Goal: Information Seeking & Learning: Learn about a topic

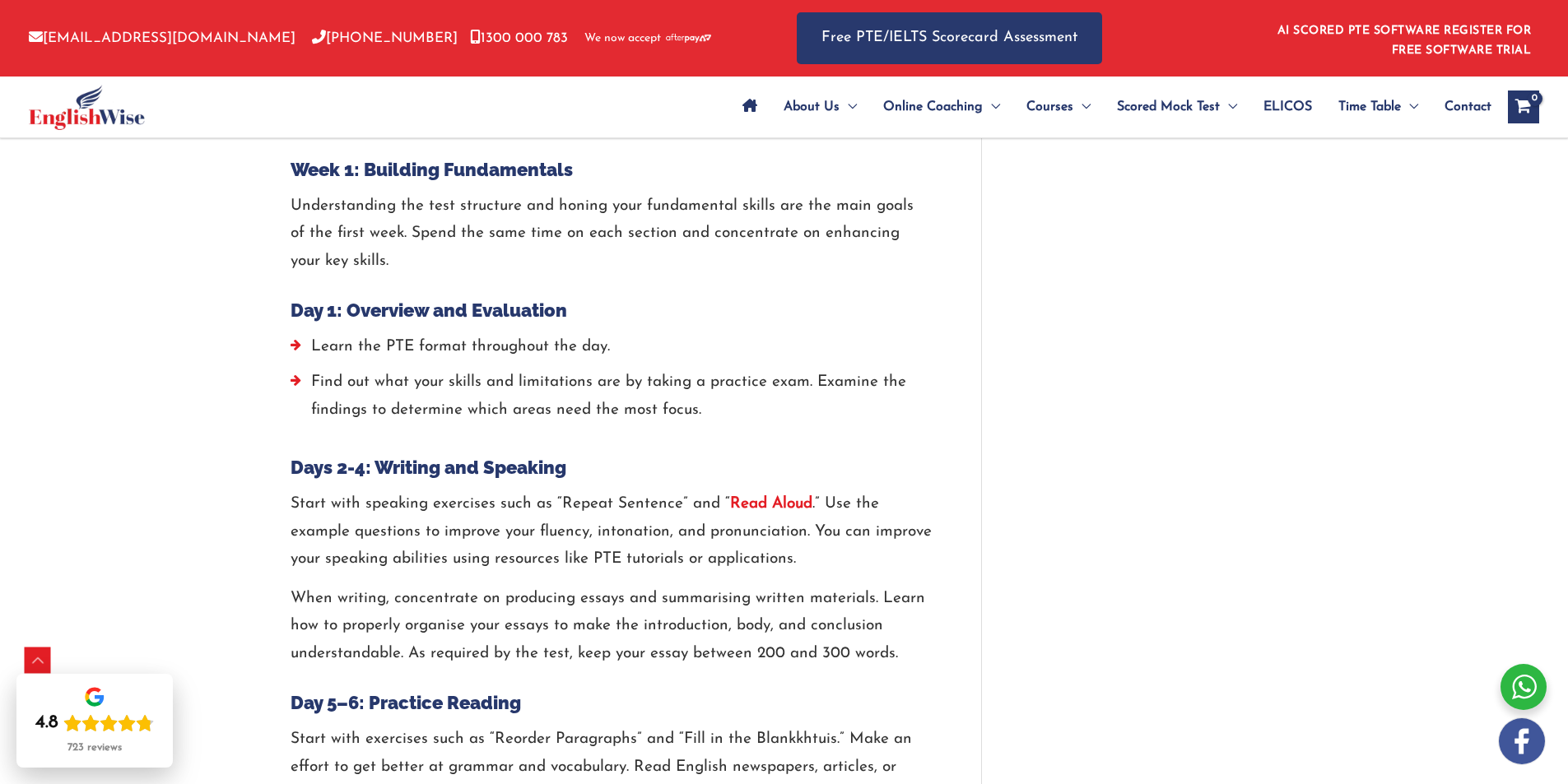
scroll to position [1861, 0]
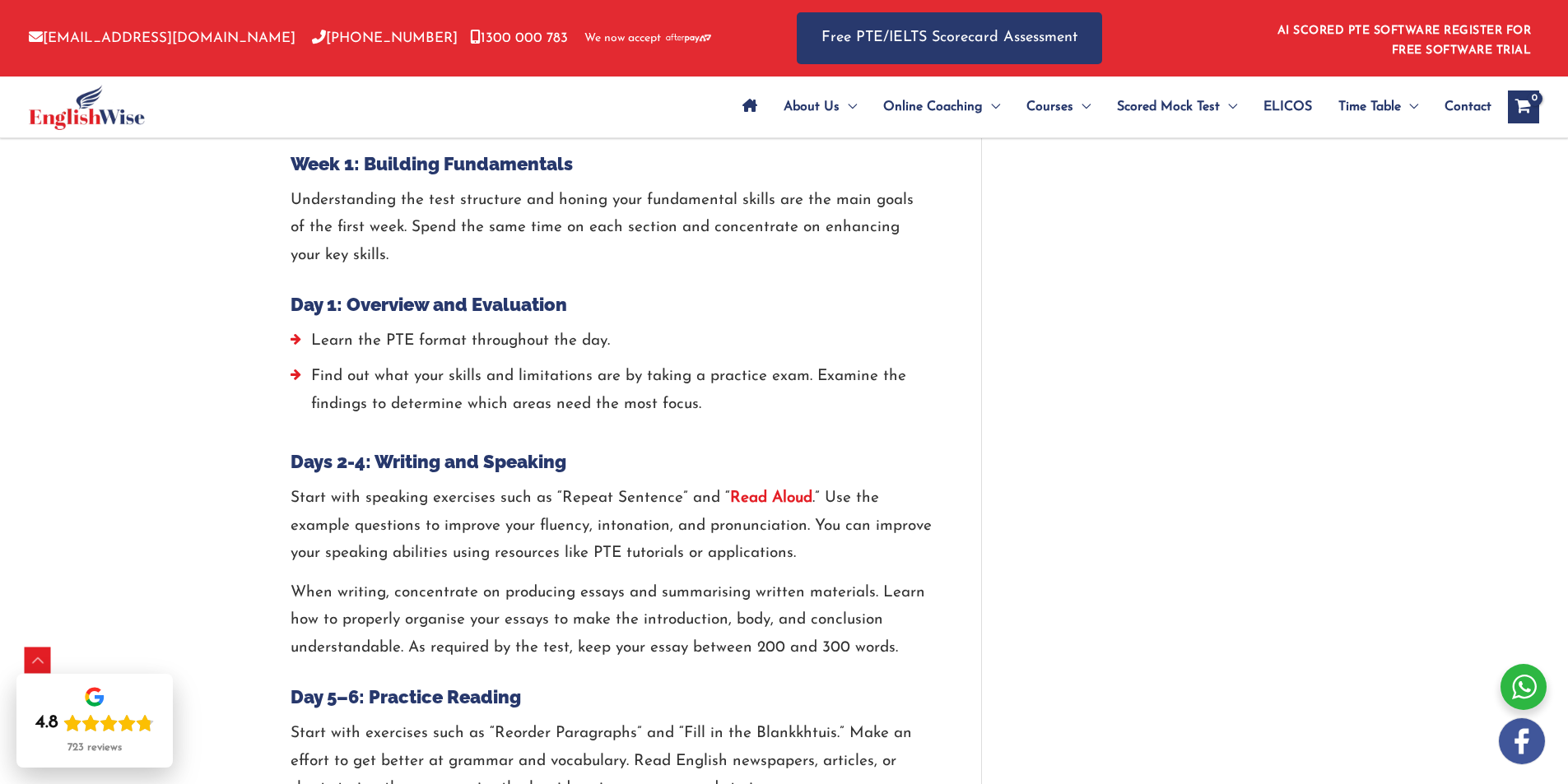
drag, startPoint x: 761, startPoint y: 498, endPoint x: 1004, endPoint y: 470, distance: 244.6
click at [1004, 470] on div "How to Prepare for PTE in 2 Weeks? Full Study Plan / PTE / By englishwise / Jan…" at bounding box center [784, 471] width 1021 height 4330
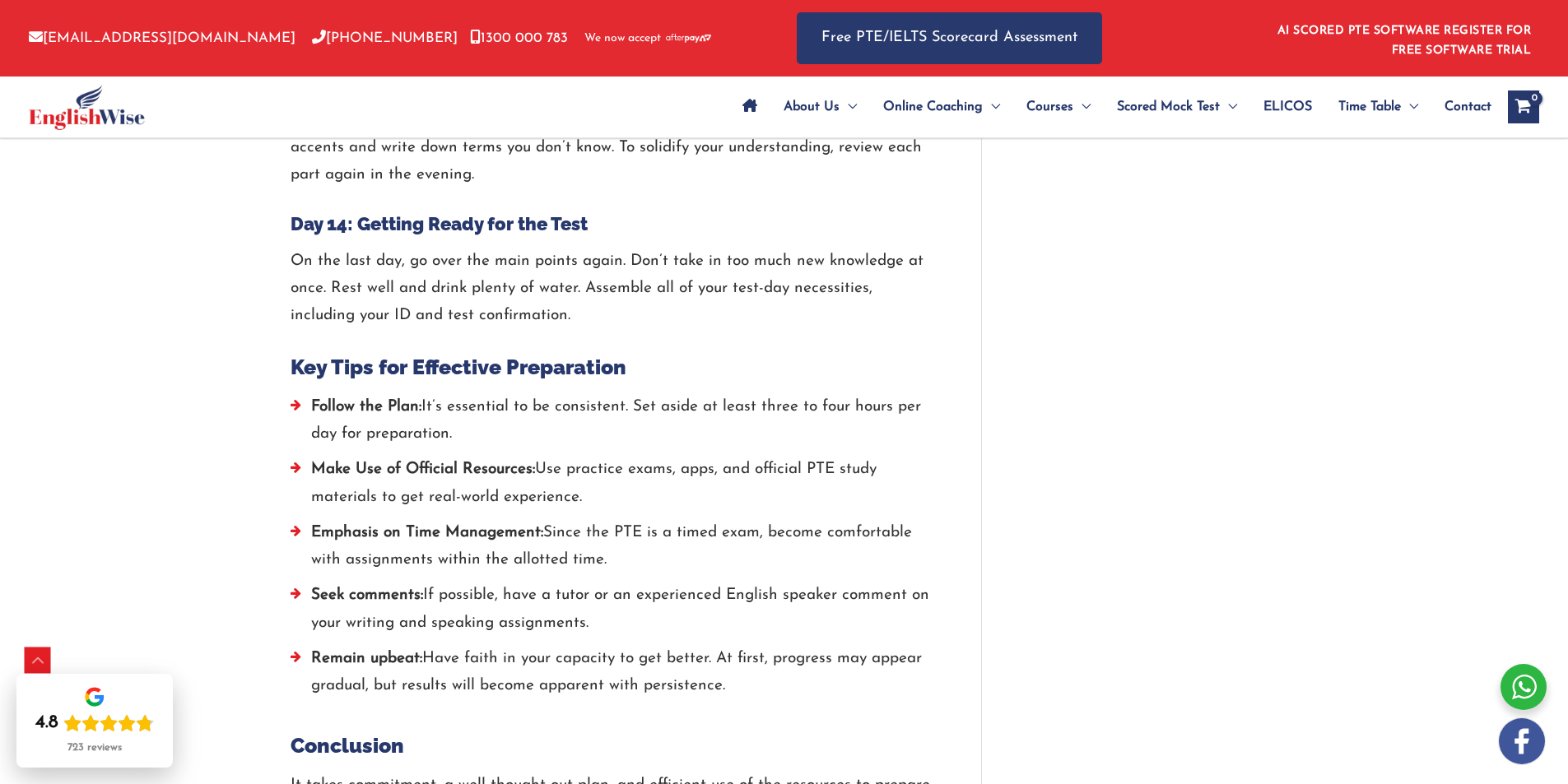
scroll to position [3462, 0]
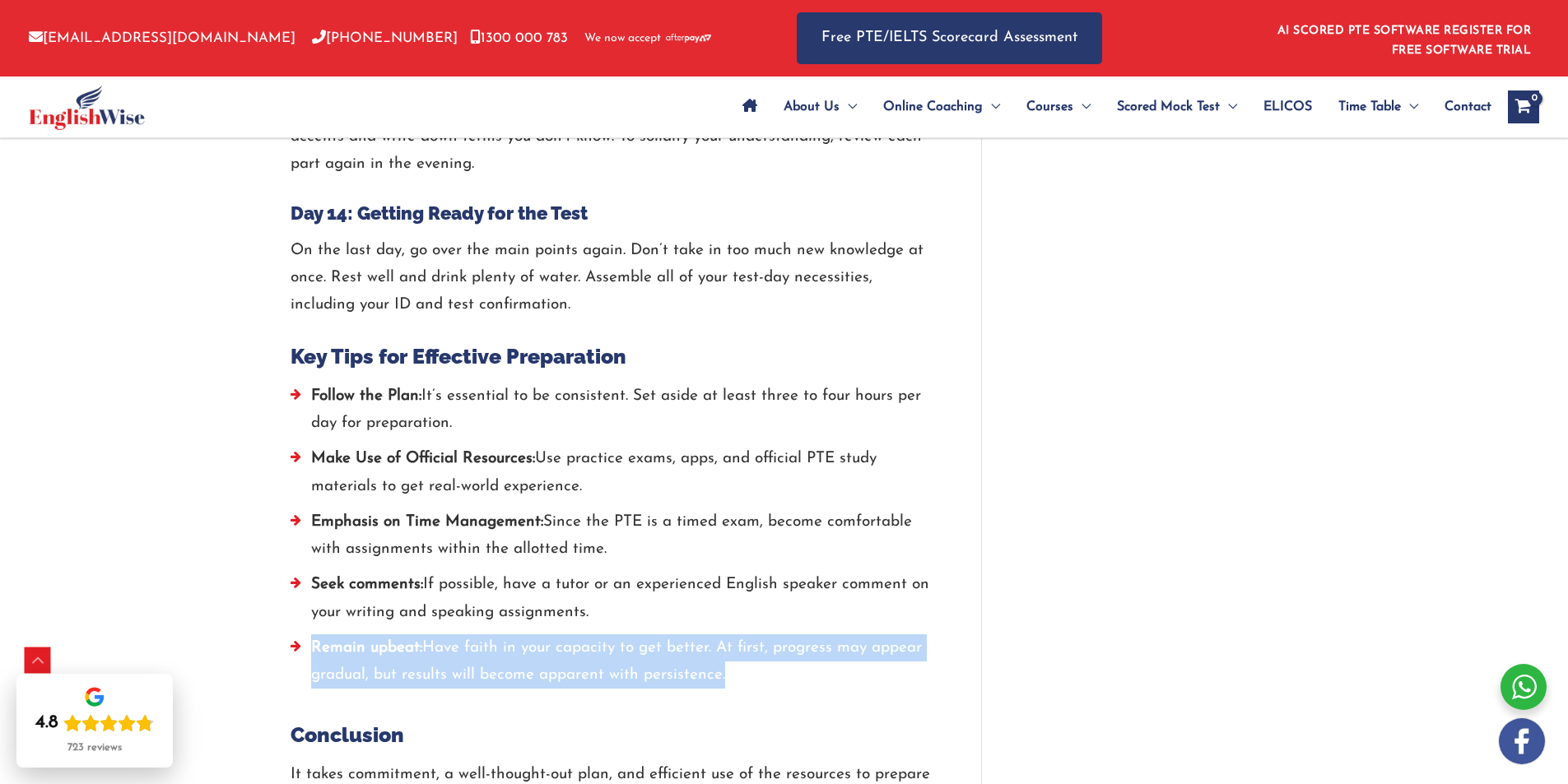
drag, startPoint x: 745, startPoint y: 685, endPoint x: 287, endPoint y: 655, distance: 459.0
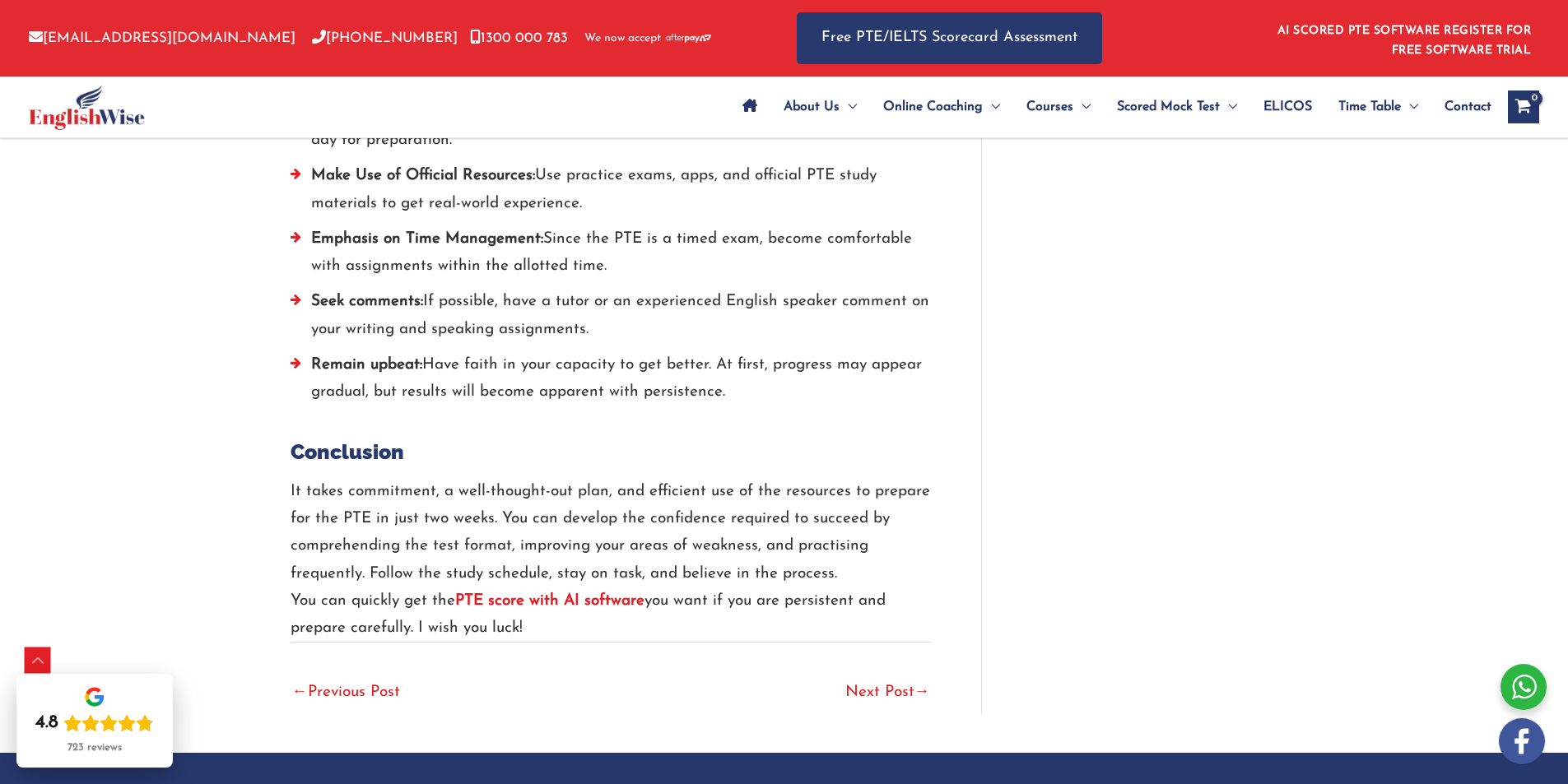
scroll to position [3749, 0]
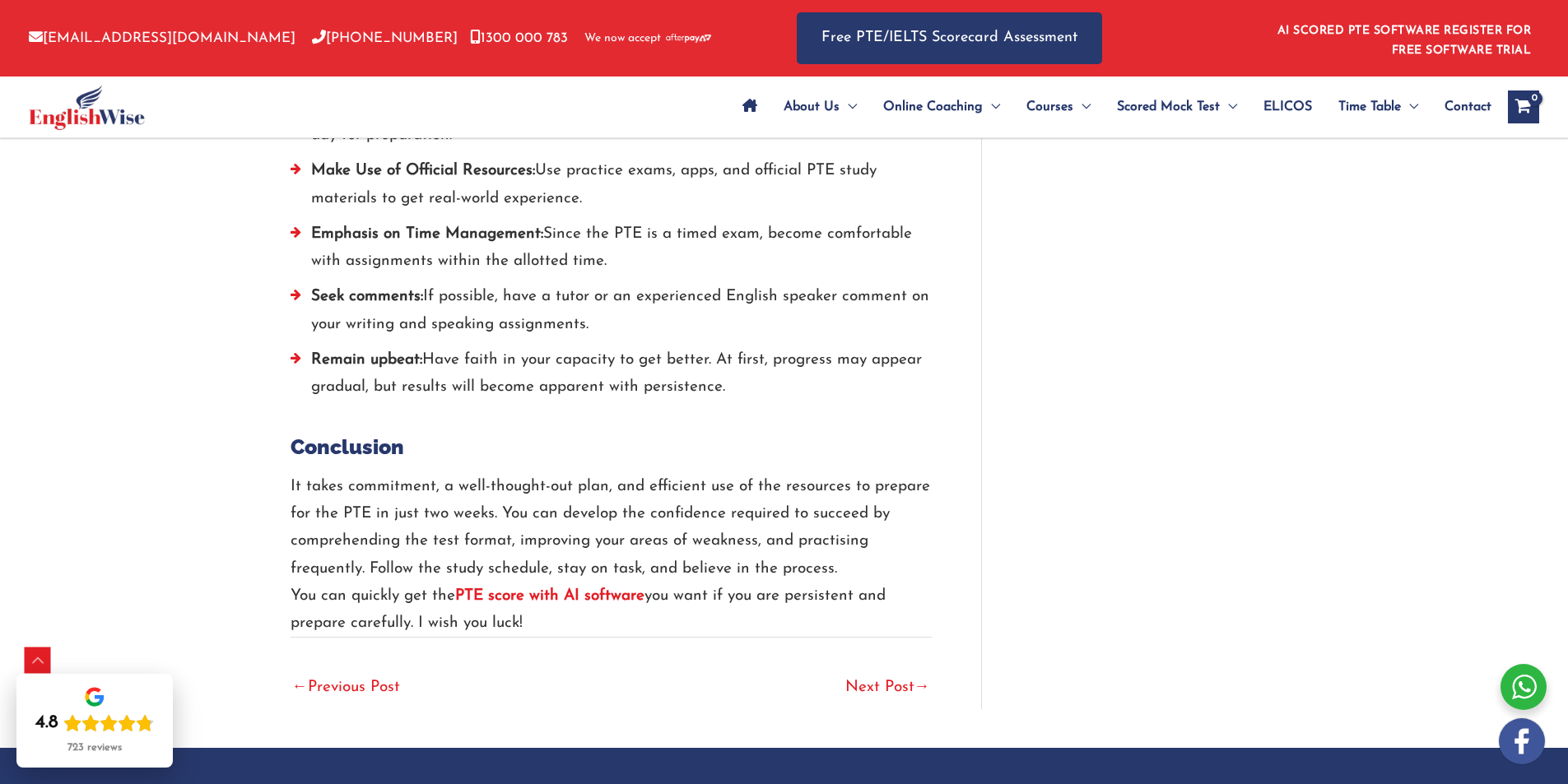
drag, startPoint x: 676, startPoint y: 626, endPoint x: 776, endPoint y: 522, distance: 144.3
click at [776, 522] on p "It takes commitment, a well-thought-out plan, and efficient use of the resource…" at bounding box center [611, 555] width 641 height 165
click at [899, 703] on link "Next Post →" at bounding box center [887, 688] width 85 height 37
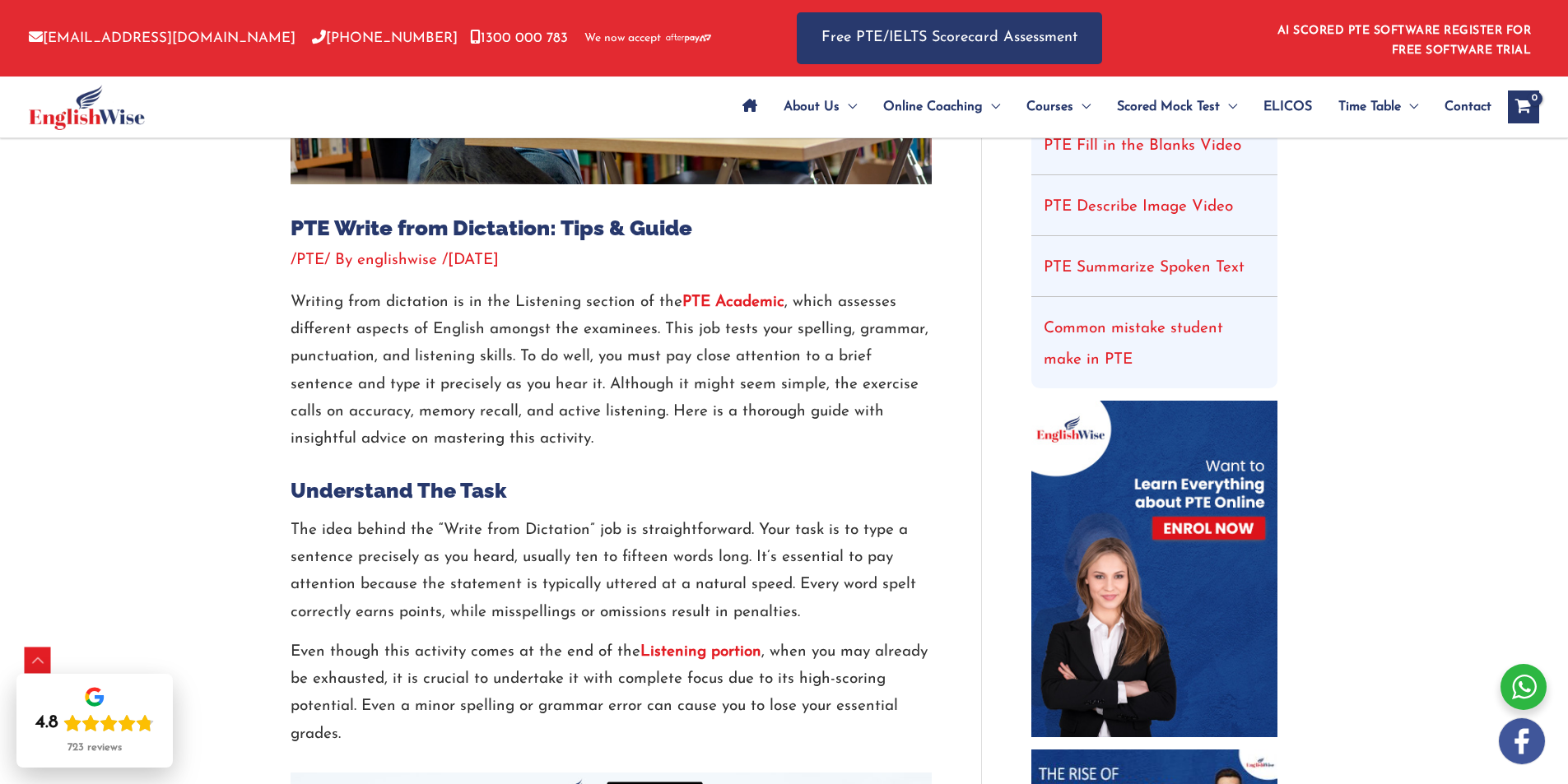
scroll to position [489, 0]
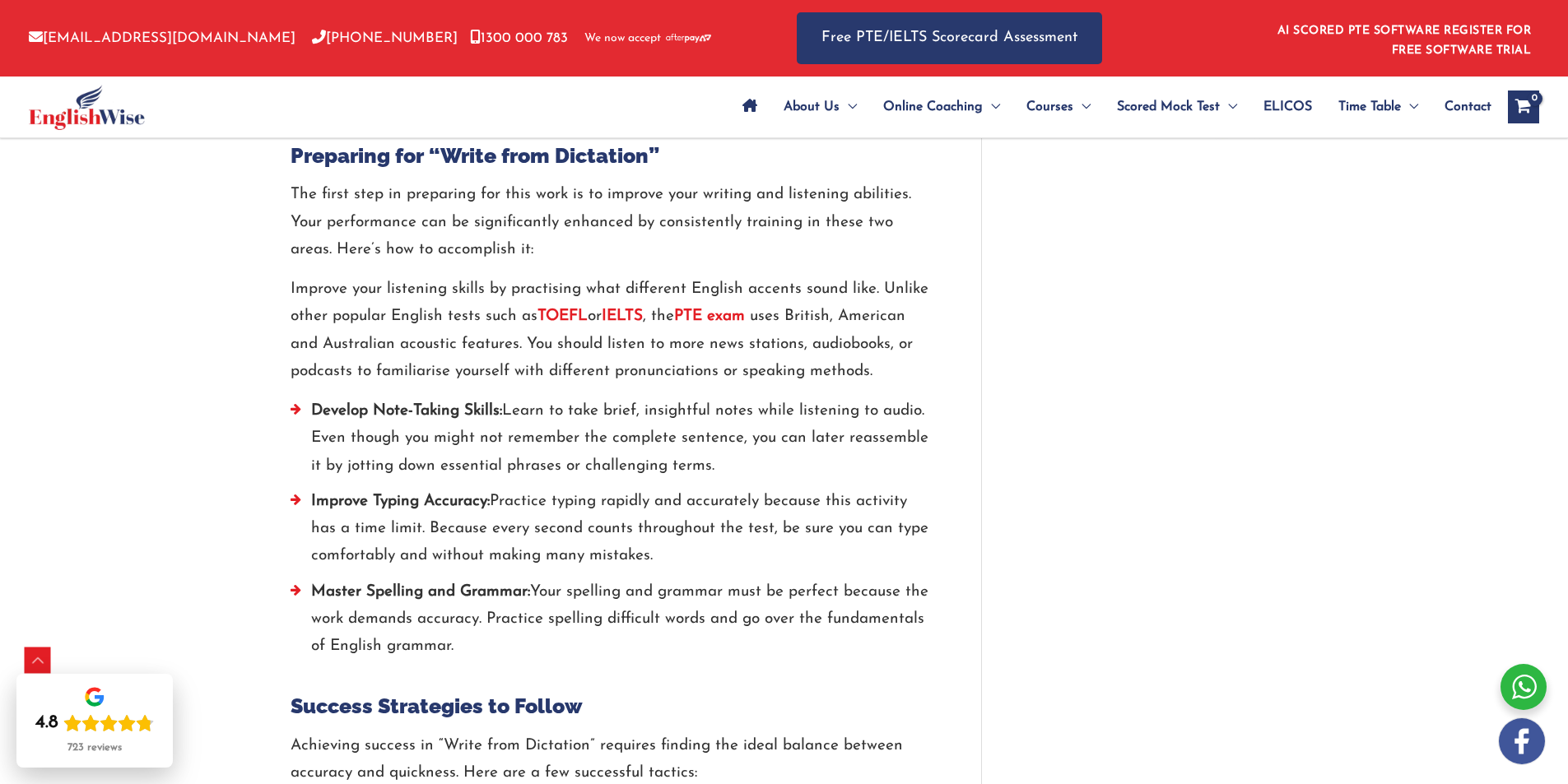
scroll to position [1557, 0]
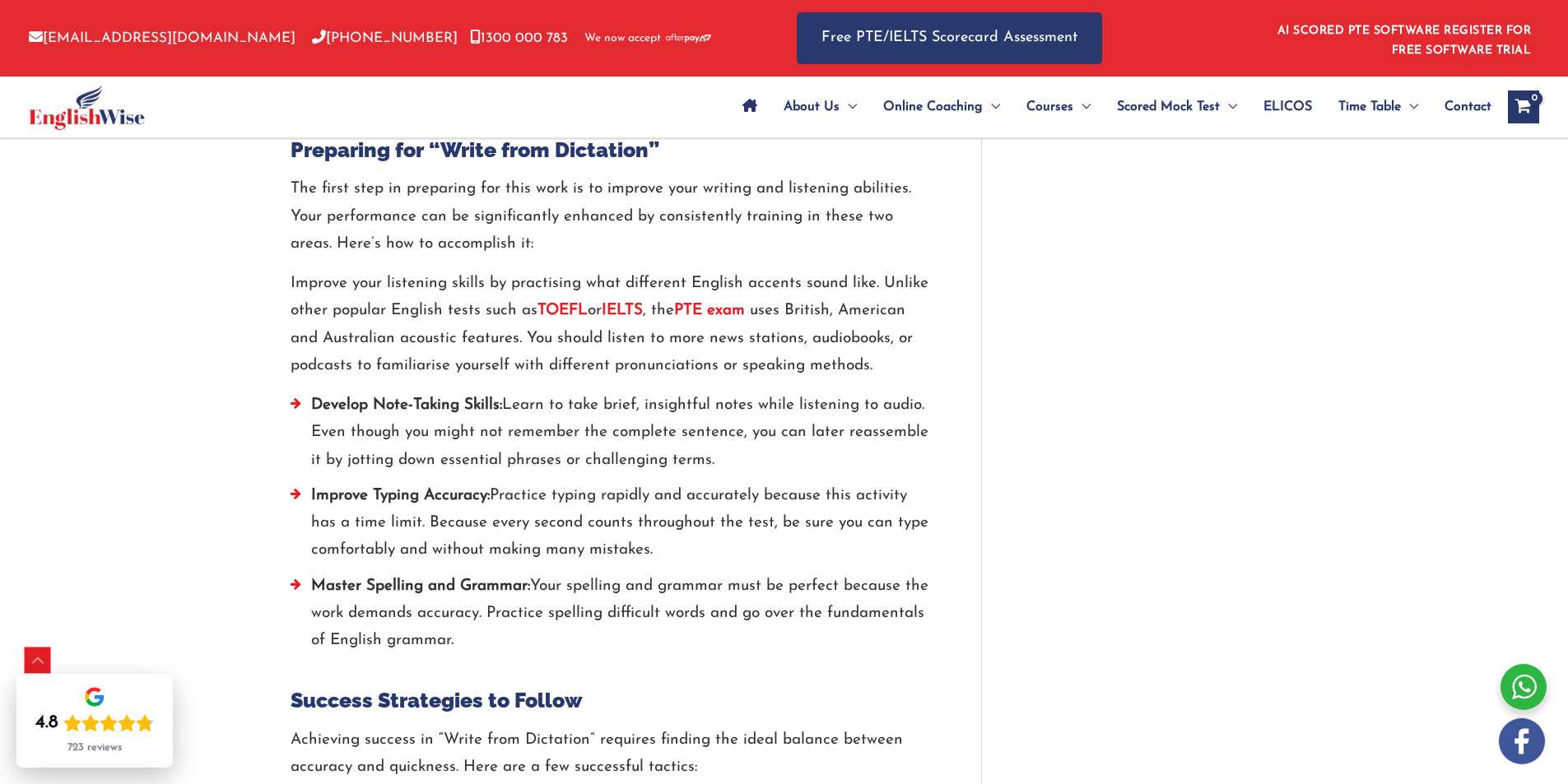
drag, startPoint x: 494, startPoint y: 399, endPoint x: 823, endPoint y: 464, distance: 335.4
click at [823, 465] on li "Develop Note-Taking Skills: Learn to take brief, insightful notes while listeni…" at bounding box center [611, 436] width 641 height 91
click at [1147, 337] on div "PTE Write from Dictation: Tips & Guide / PTE / By englishwise / [DATE] Writing …" at bounding box center [784, 616] width 1021 height 4011
drag, startPoint x: 634, startPoint y: 403, endPoint x: 940, endPoint y: 464, distance: 312.0
click at [940, 464] on div "PTE Write from Dictation: Tips & Guide / PTE / By englishwise / [DATE] Writing …" at bounding box center [636, 628] width 692 height 3910
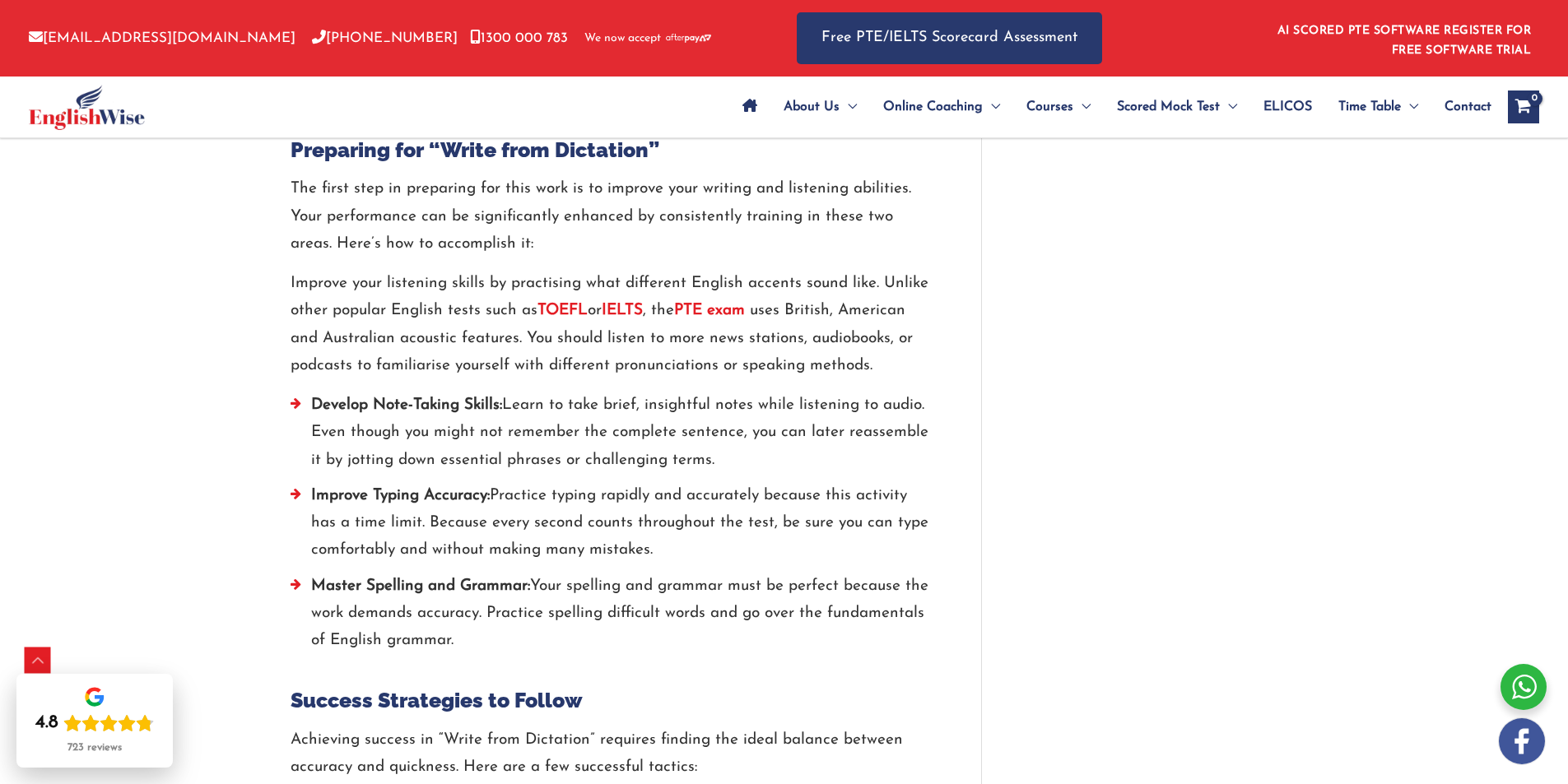
click at [940, 464] on div "PTE Write from Dictation: Tips & Guide / PTE / By englishwise / [DATE] Writing …" at bounding box center [636, 628] width 692 height 3910
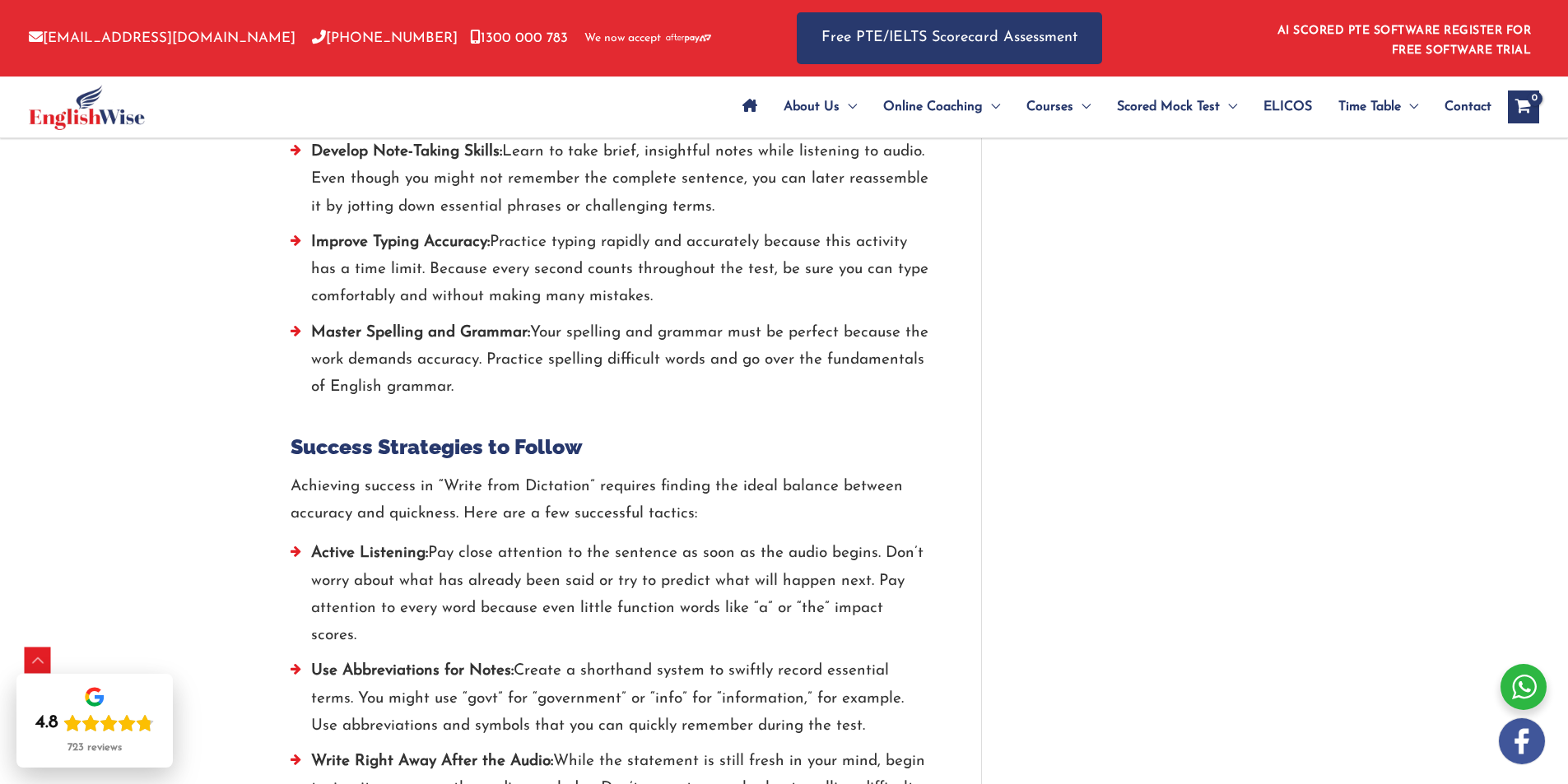
scroll to position [1820, 0]
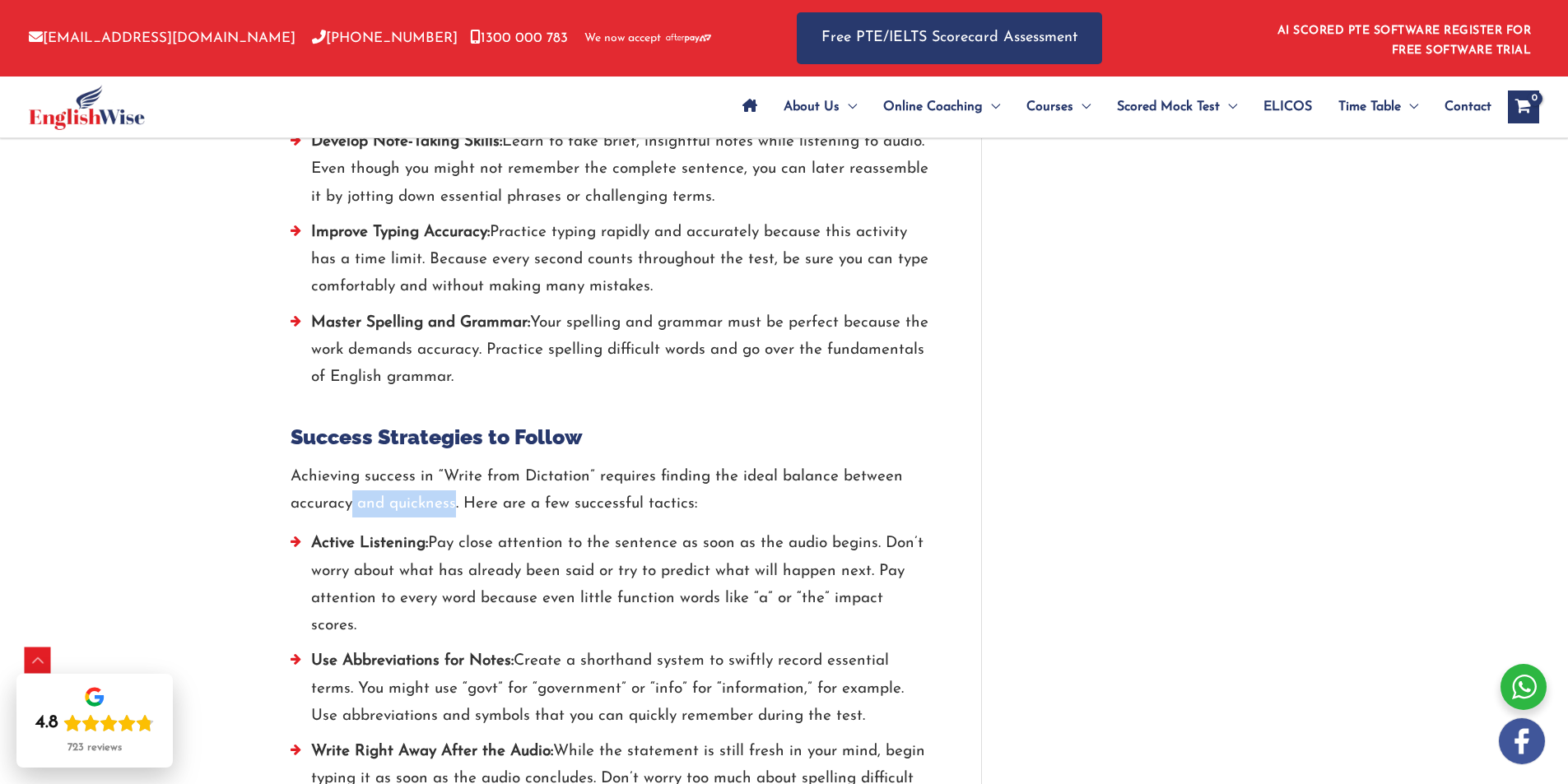
drag, startPoint x: 455, startPoint y: 505, endPoint x: 348, endPoint y: 509, distance: 107.1
click at [348, 509] on p "Achieving success in “Write from Dictation” requires finding the ideal balance …" at bounding box center [611, 491] width 641 height 55
click at [1323, 363] on div "PTE Write from Dictation: Tips & Guide / PTE / By englishwise / [DATE] Writing …" at bounding box center [784, 353] width 1568 height 4011
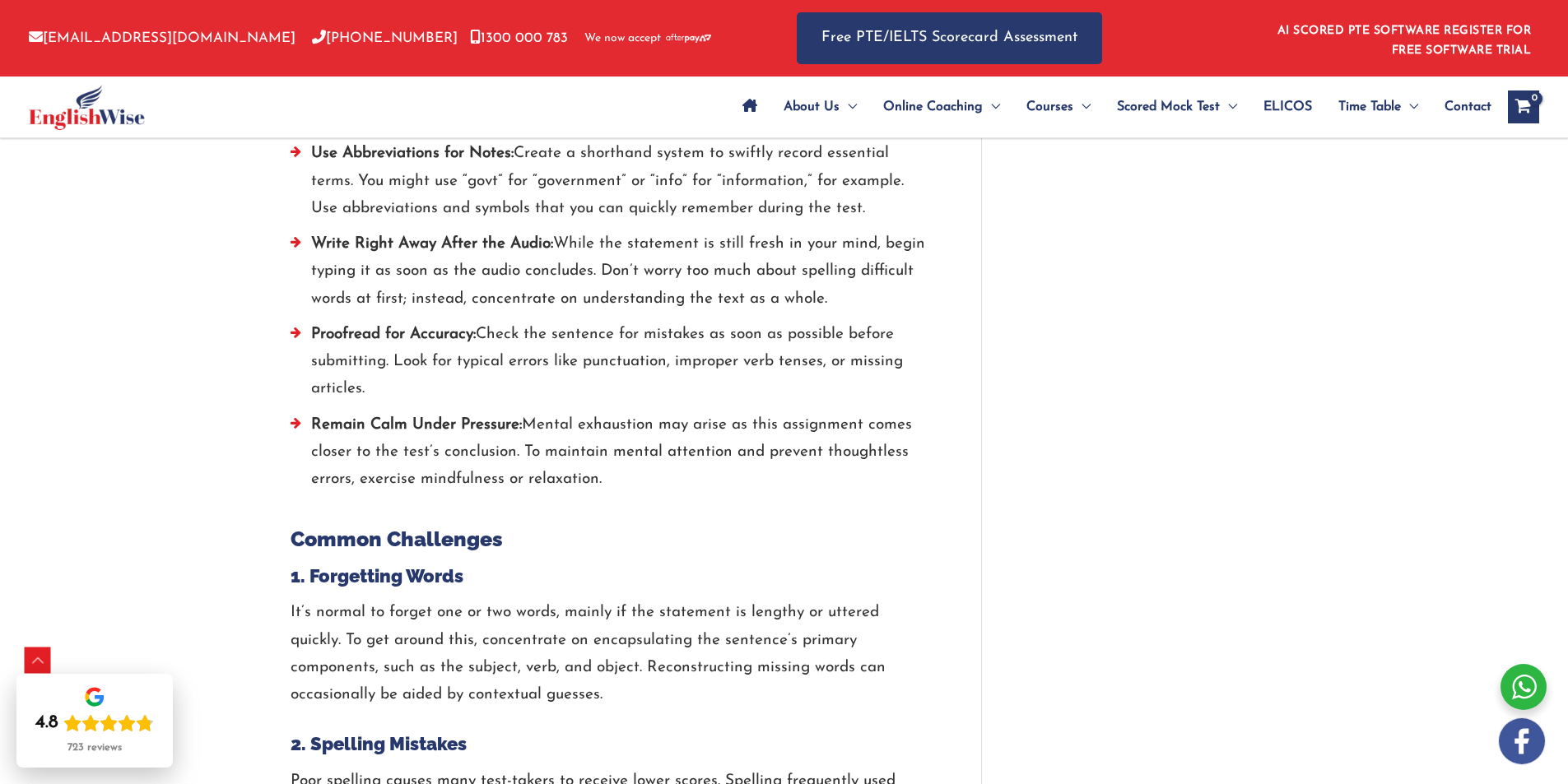
scroll to position [2338, 0]
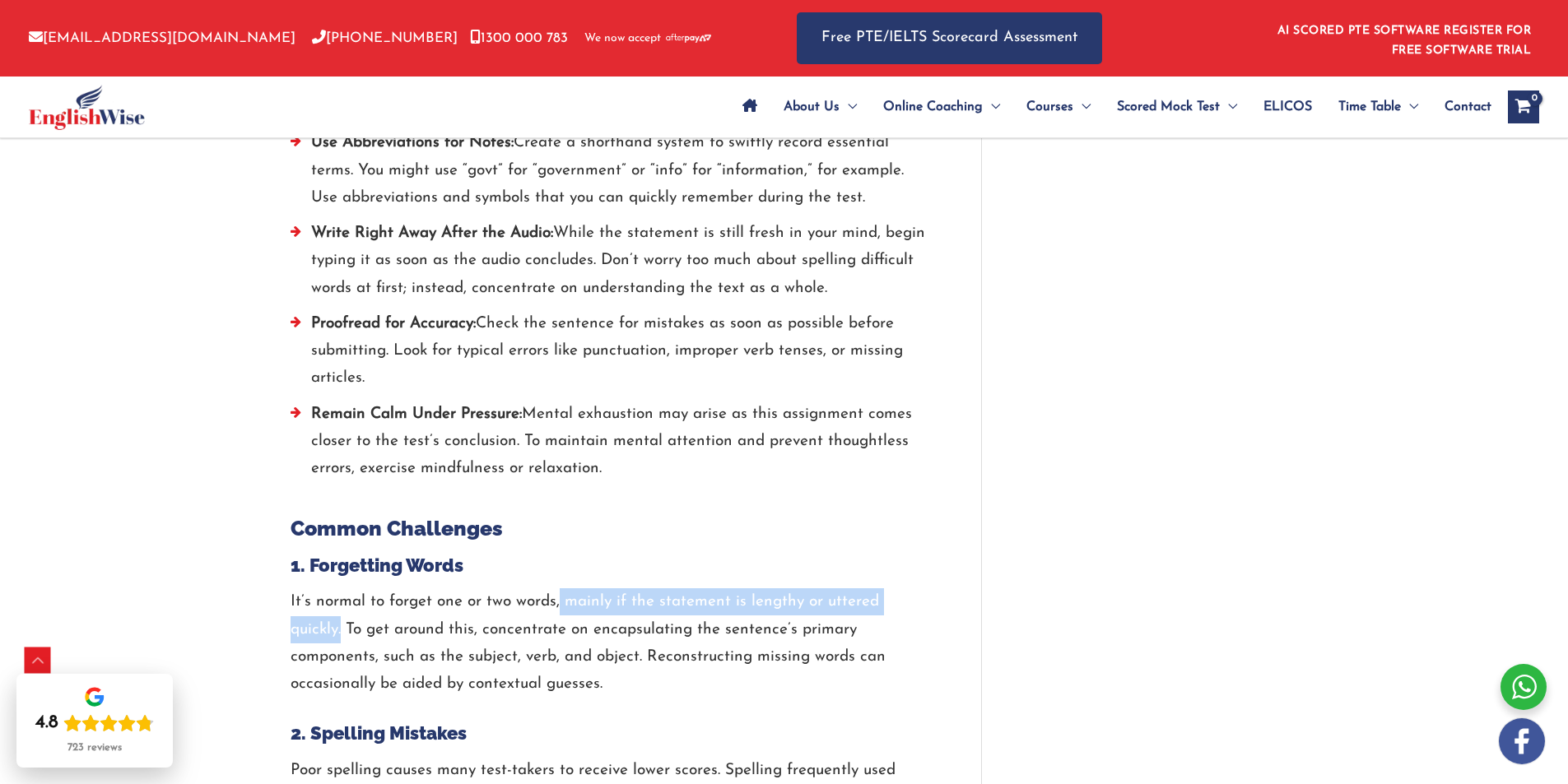
drag, startPoint x: 929, startPoint y: 578, endPoint x: 558, endPoint y: 564, distance: 371.3
click at [558, 588] on p "It’s normal to forget one or two words, mainly if the statement is lengthy or u…" at bounding box center [611, 643] width 641 height 110
drag, startPoint x: 578, startPoint y: 557, endPoint x: 950, endPoint y: 564, distance: 372.1
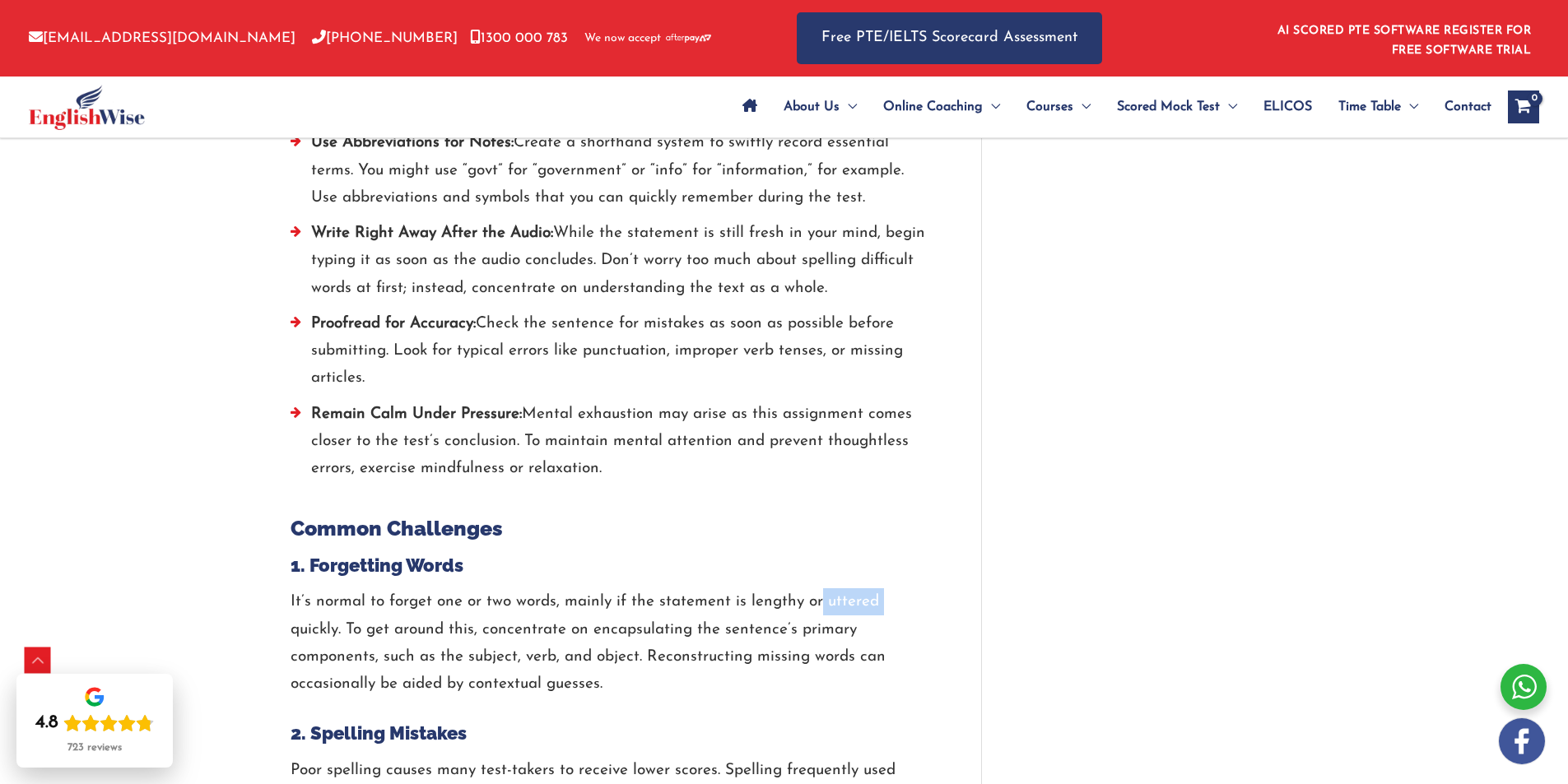
drag, startPoint x: 817, startPoint y: 570, endPoint x: 882, endPoint y: 583, distance: 66.3
click at [882, 588] on p "It’s normal to forget one or two words, mainly if the statement is lengthy or u…" at bounding box center [611, 643] width 641 height 110
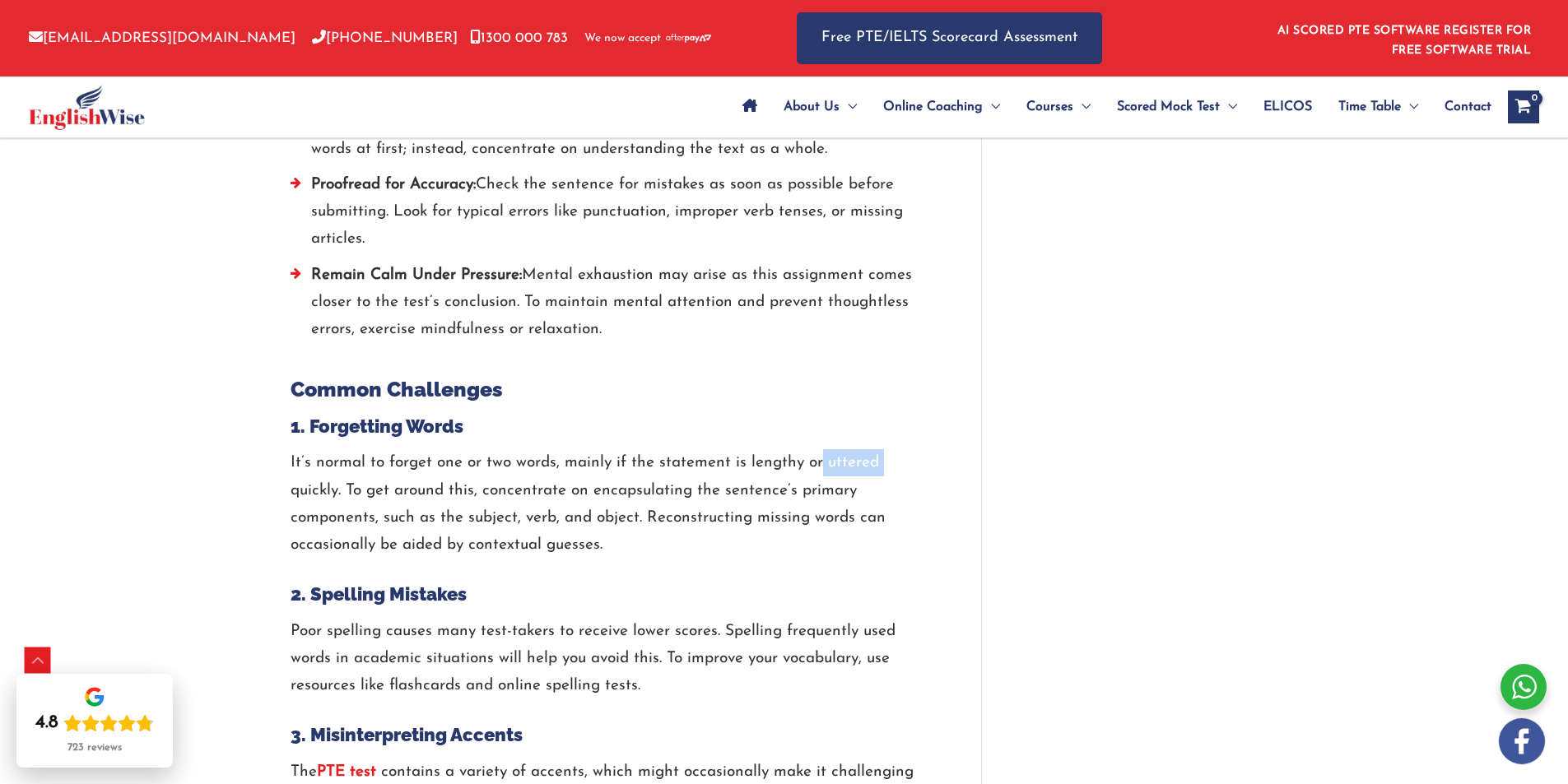
scroll to position [2493, 0]
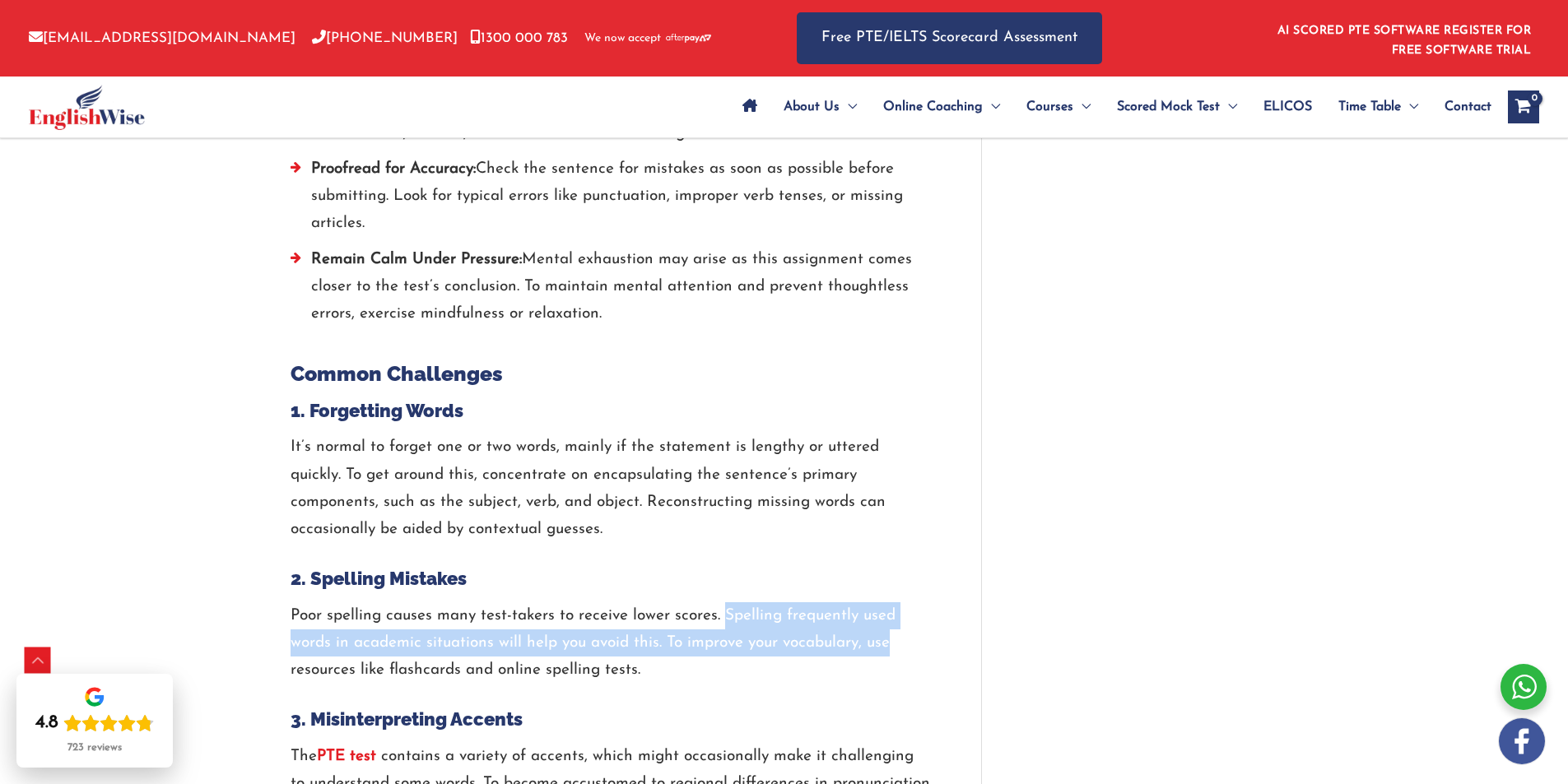
drag, startPoint x: 725, startPoint y: 586, endPoint x: 1018, endPoint y: 611, distance: 294.1
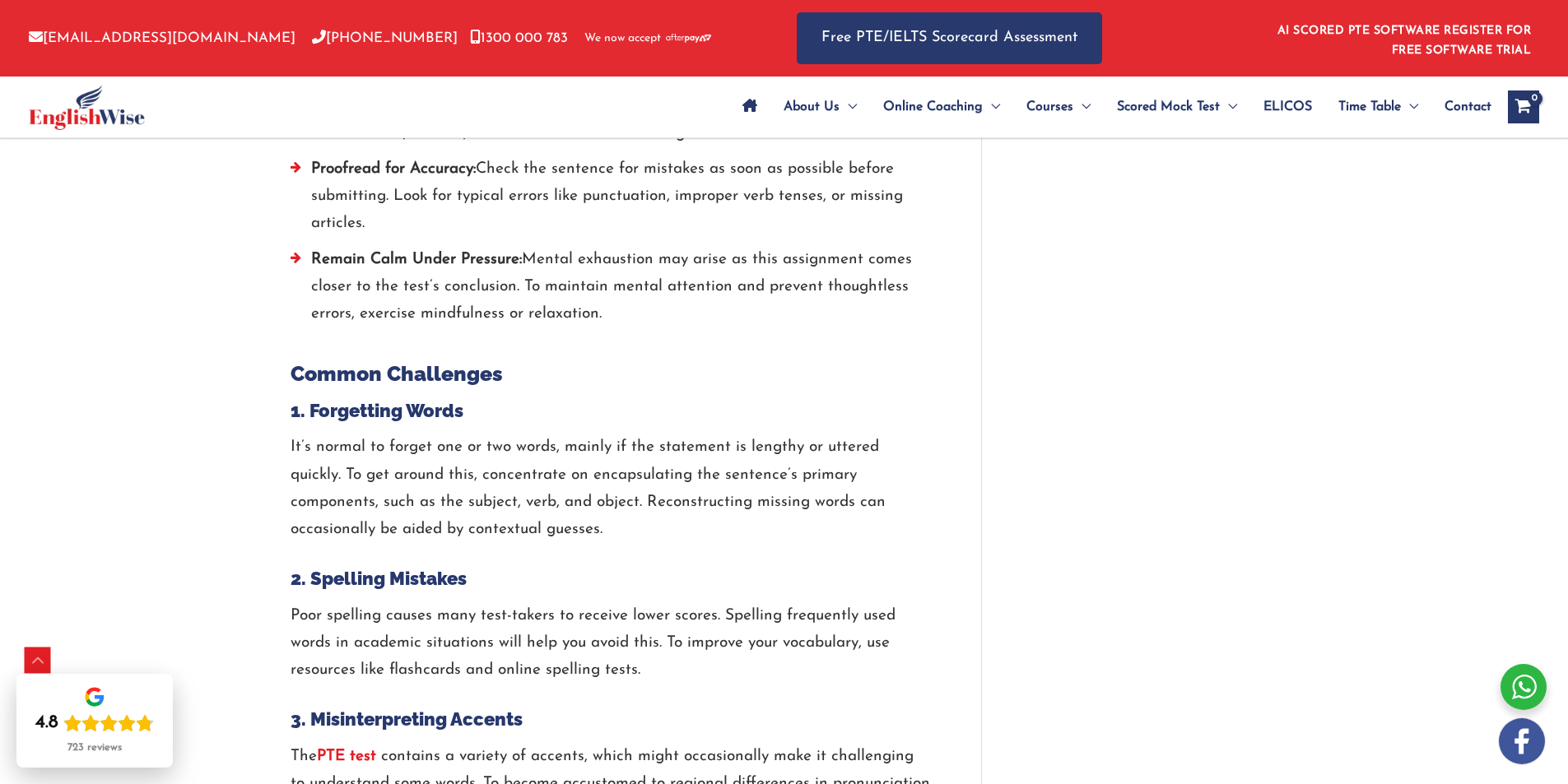
click at [899, 632] on p "Poor spelling causes many test-takers to receive lower scores. Spelling frequen…" at bounding box center [611, 643] width 641 height 82
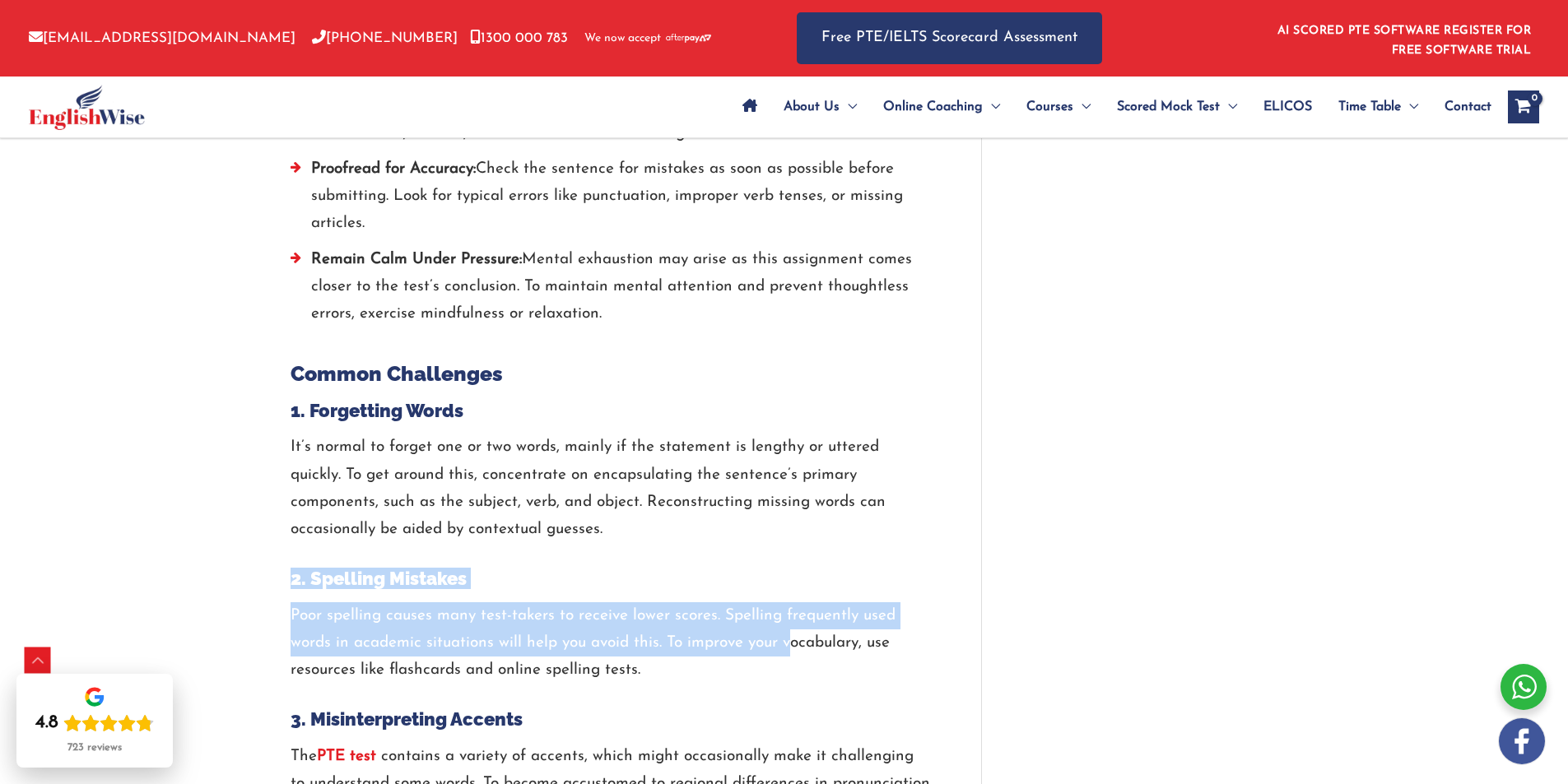
drag, startPoint x: 781, startPoint y: 603, endPoint x: 843, endPoint y: 549, distance: 82.2
click at [843, 568] on h4 "2. Spelling Mistakes" at bounding box center [611, 579] width 641 height 22
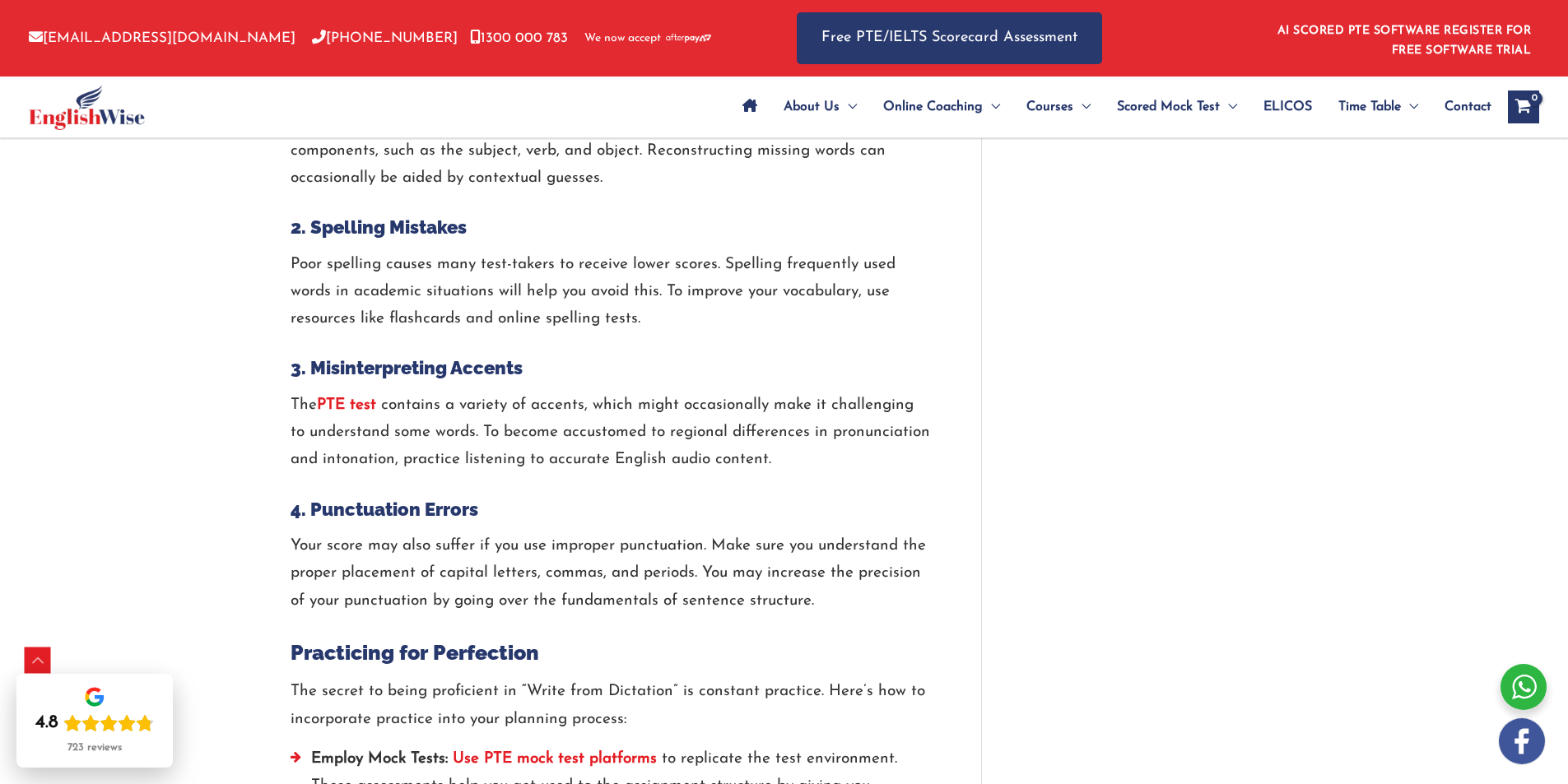
scroll to position [2850, 0]
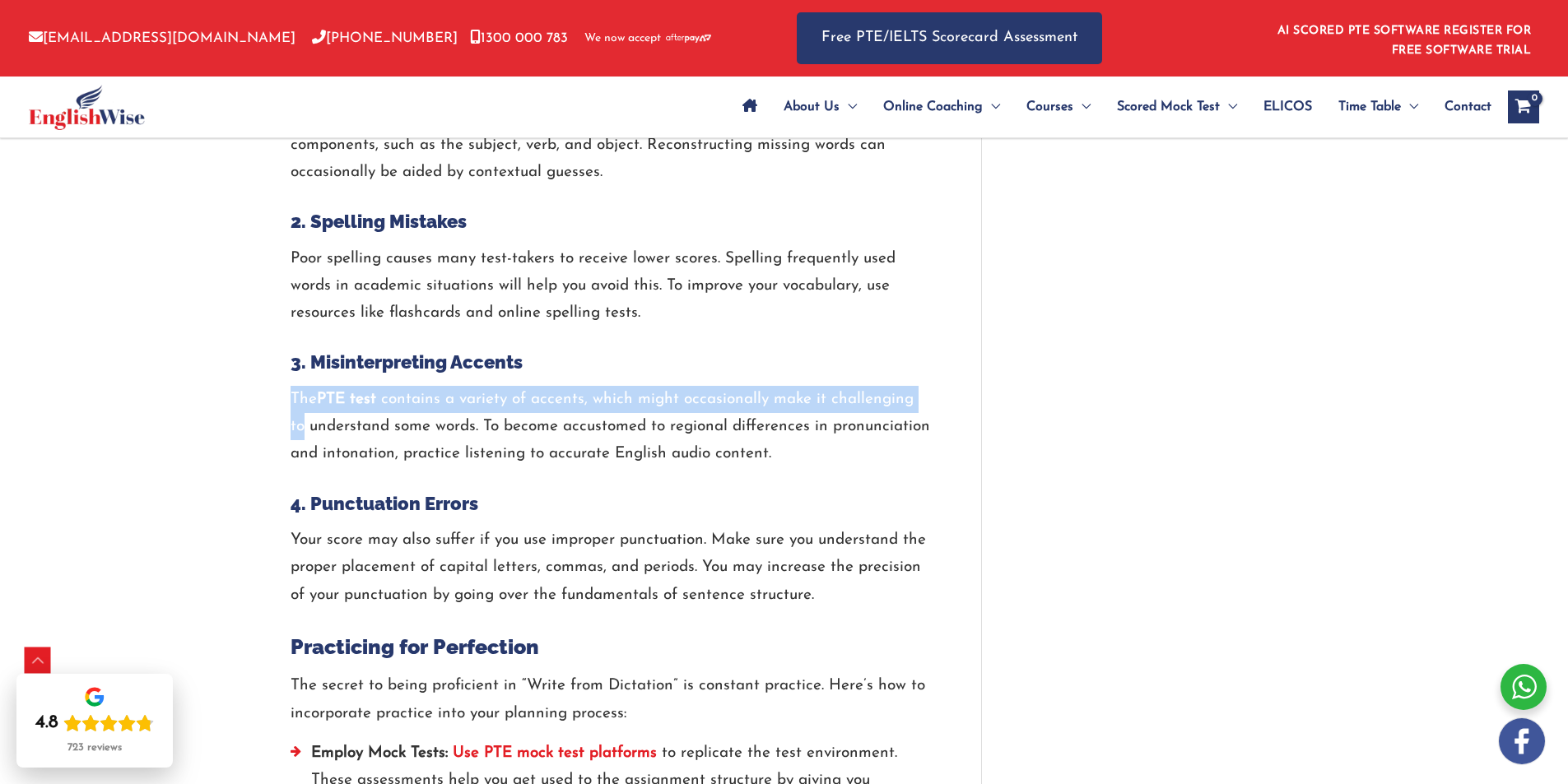
drag, startPoint x: 813, startPoint y: 339, endPoint x: 963, endPoint y: 382, distance: 156.0
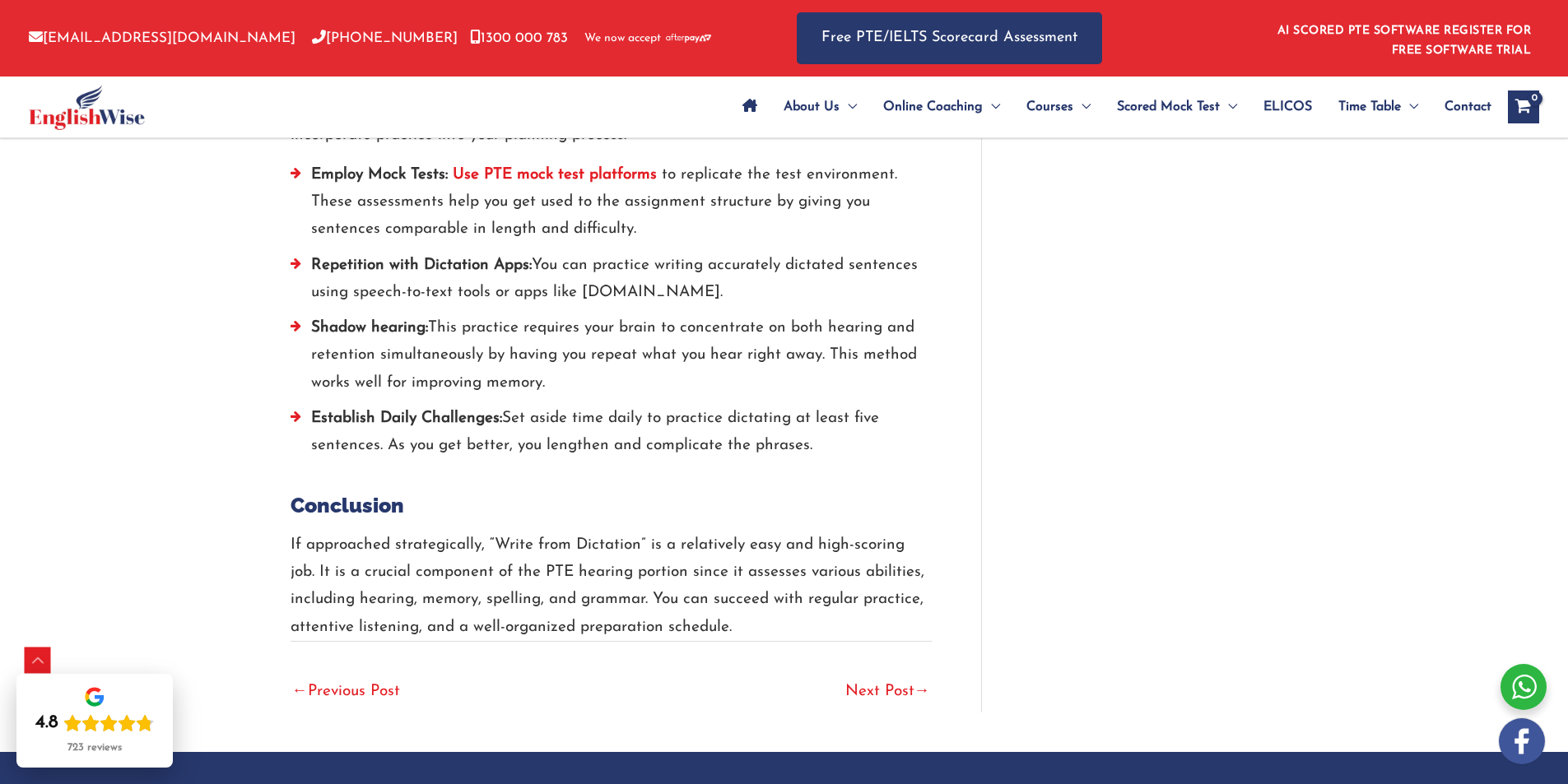
scroll to position [3439, 0]
